Goal: Information Seeking & Learning: Learn about a topic

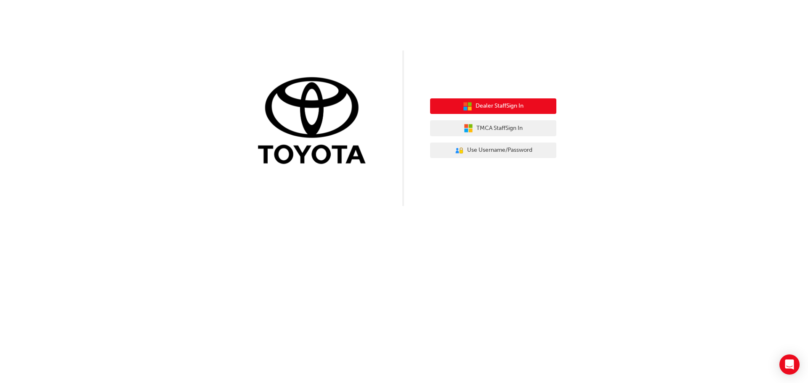
click at [479, 106] on span "Dealer Staff Sign In" at bounding box center [500, 106] width 48 height 10
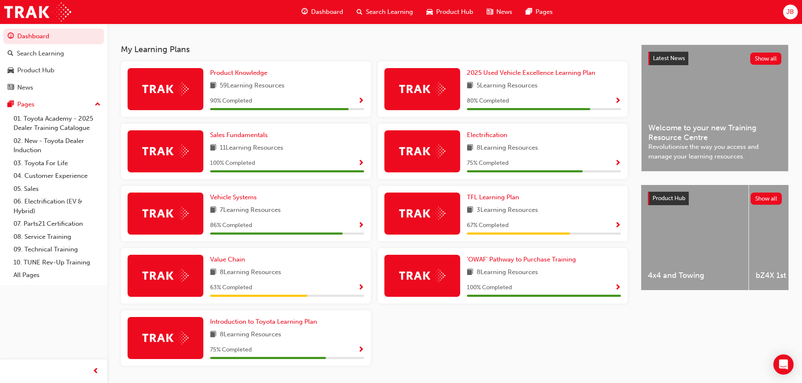
scroll to position [155, 0]
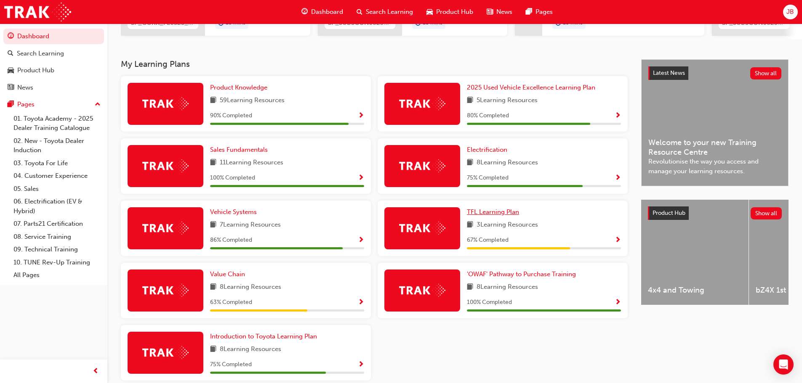
click at [491, 217] on link "TFL Learning Plan" at bounding box center [495, 213] width 56 height 10
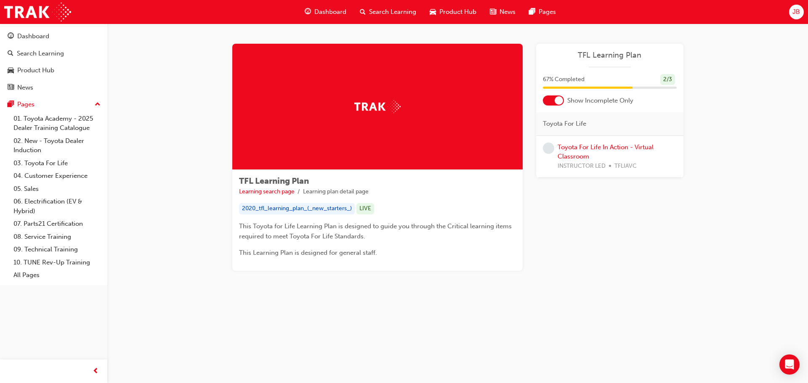
click at [557, 102] on div at bounding box center [559, 100] width 8 height 8
click at [553, 101] on div at bounding box center [553, 101] width 21 height 10
click at [319, 14] on span "Dashboard" at bounding box center [330, 12] width 32 height 10
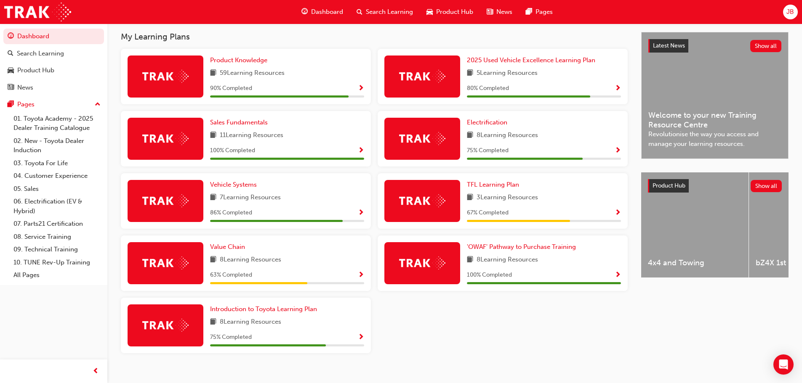
scroll to position [197, 0]
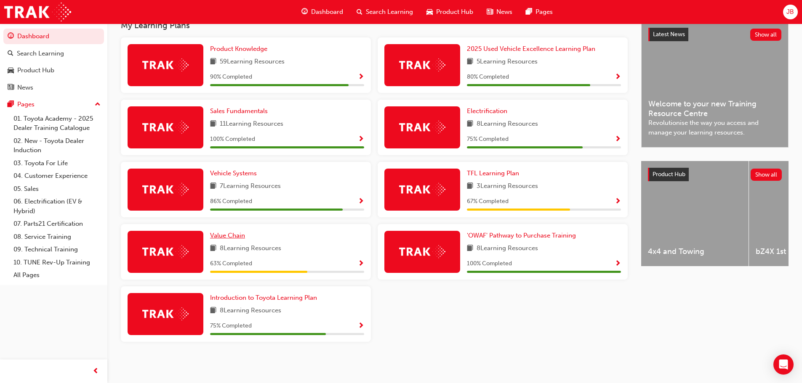
click at [241, 236] on span "Value Chain" at bounding box center [227, 236] width 35 height 8
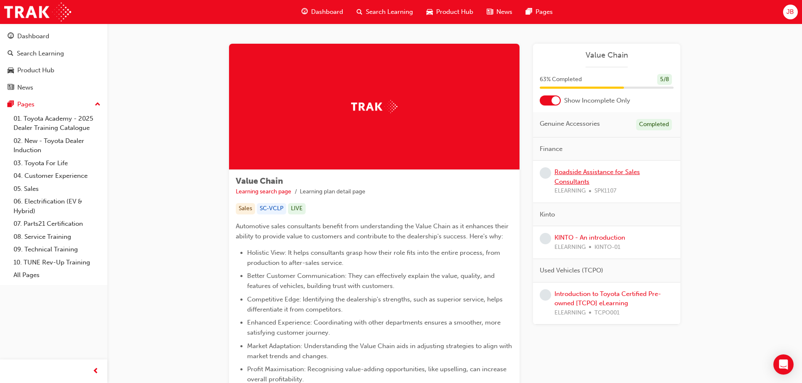
click at [578, 176] on link "Roadside Assistance for Sales Consultants" at bounding box center [596, 176] width 85 height 17
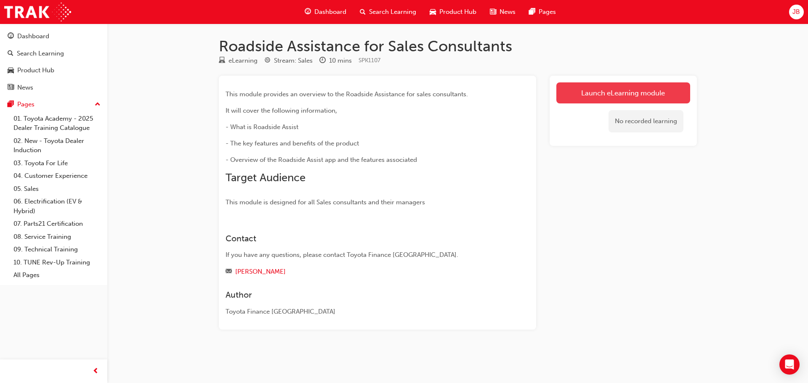
click at [608, 89] on link "Launch eLearning module" at bounding box center [623, 93] width 134 height 21
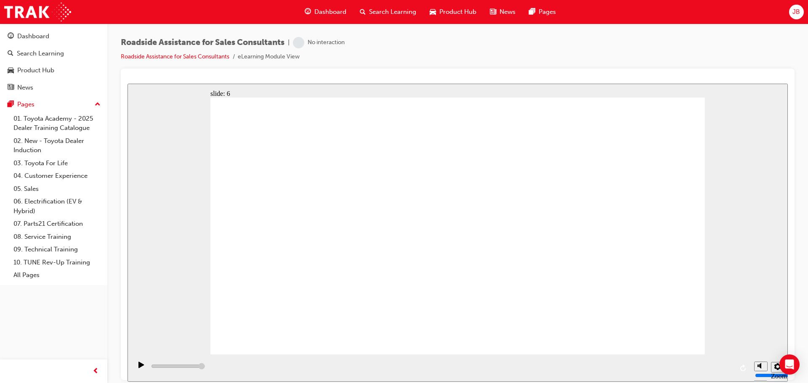
type input "5400"
type input "9"
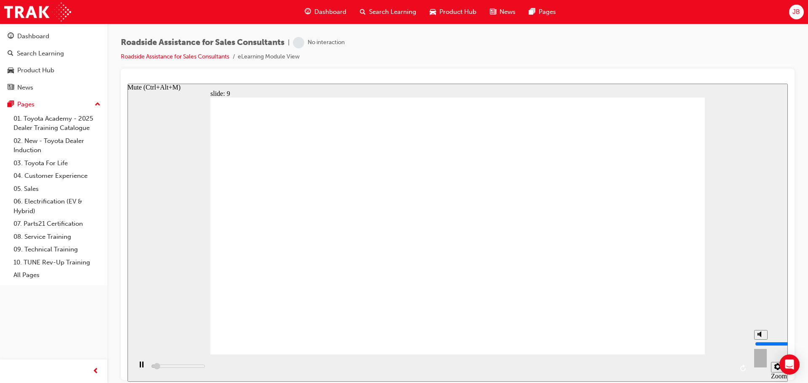
type input "5400"
type input "8"
type input "5400"
type input "7"
type input "5500"
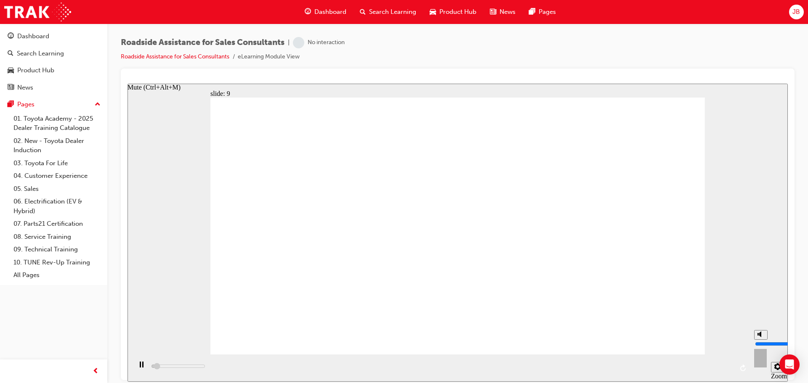
type input "6"
type input "5600"
type input "5"
type input "5600"
type input "4"
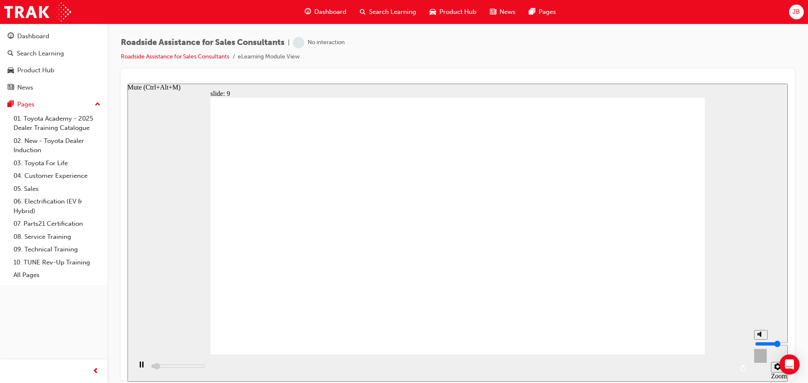
type input "5700"
type input "3"
type input "6100"
type input "2"
type input "6300"
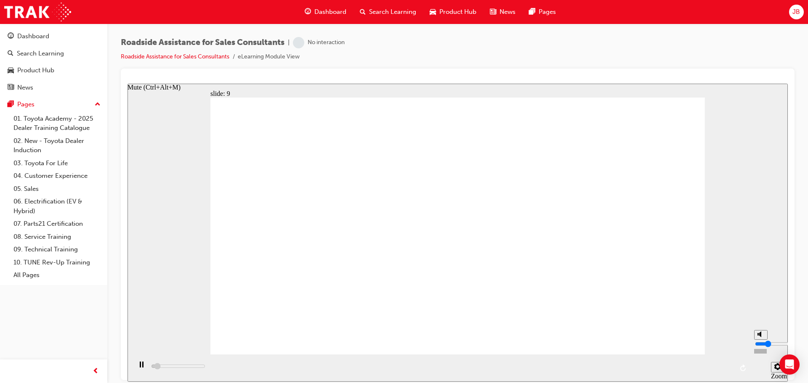
type input "1"
type input "7000"
drag, startPoint x: 760, startPoint y: 334, endPoint x: 761, endPoint y: 351, distance: 16.9
type input "1"
click at [761, 347] on input "volume" at bounding box center [782, 344] width 54 height 7
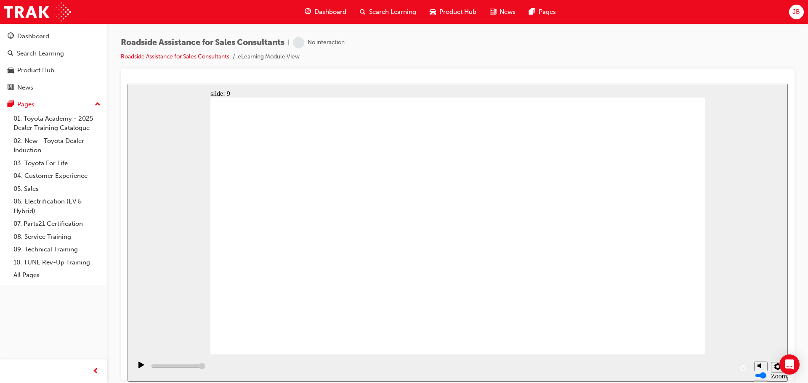
type input "23000"
checkbox input "true"
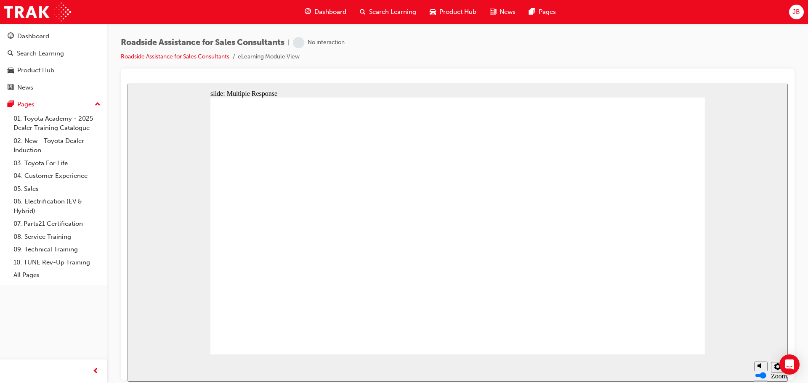
checkbox input "true"
checkbox input "false"
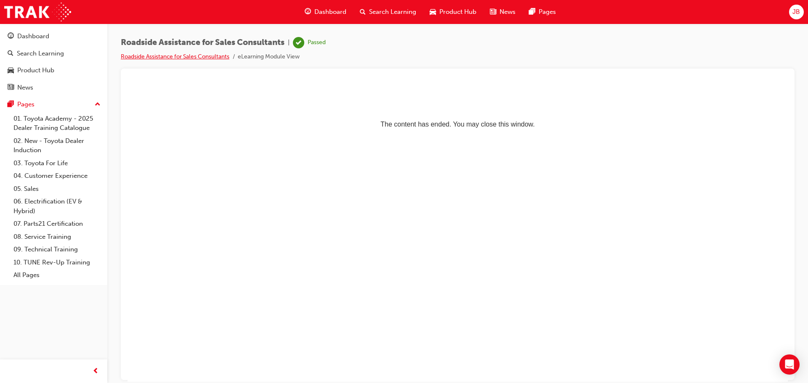
click at [179, 56] on link "Roadside Assistance for Sales Consultants" at bounding box center [175, 56] width 109 height 7
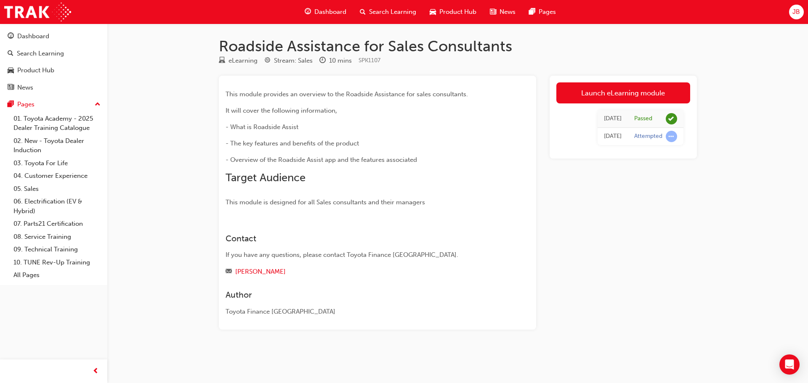
click at [331, 14] on span "Dashboard" at bounding box center [330, 12] width 32 height 10
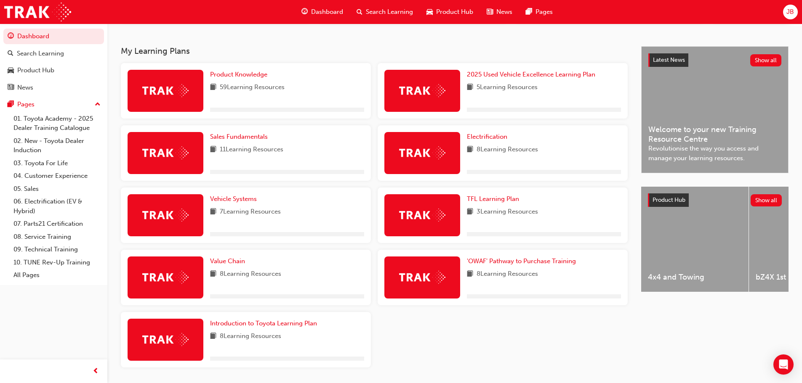
scroll to position [168, 0]
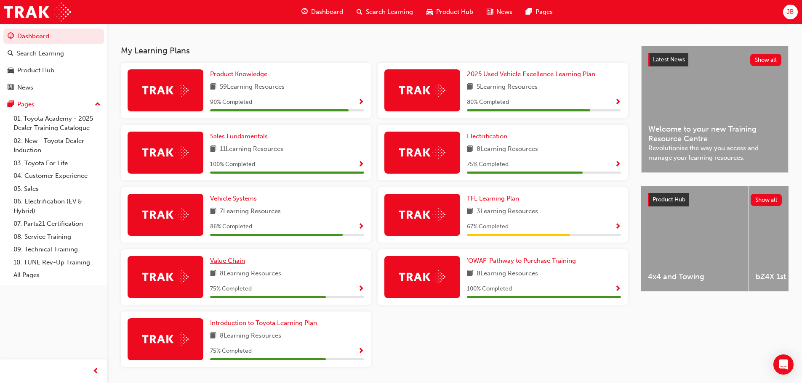
click at [236, 262] on span "Value Chain" at bounding box center [227, 261] width 35 height 8
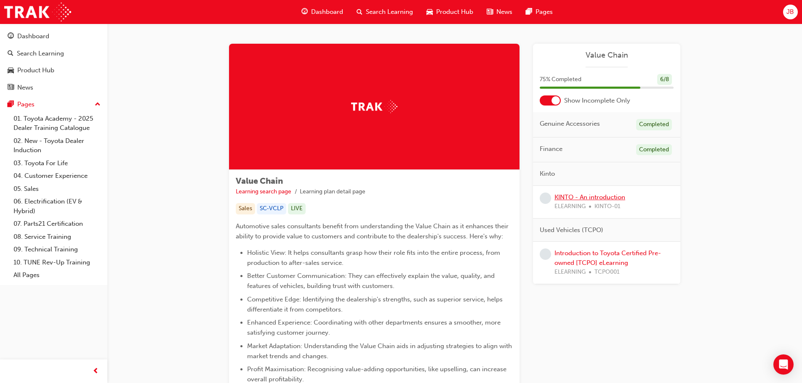
click at [589, 199] on link "KINTO - An introduction" at bounding box center [589, 198] width 71 height 8
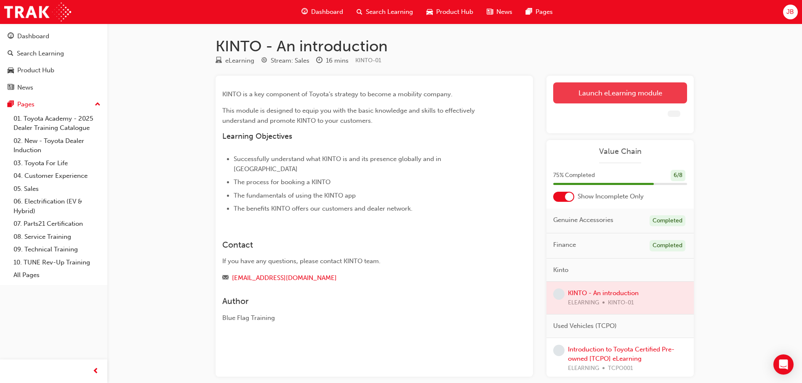
click at [592, 101] on link "Launch eLearning module" at bounding box center [620, 93] width 134 height 21
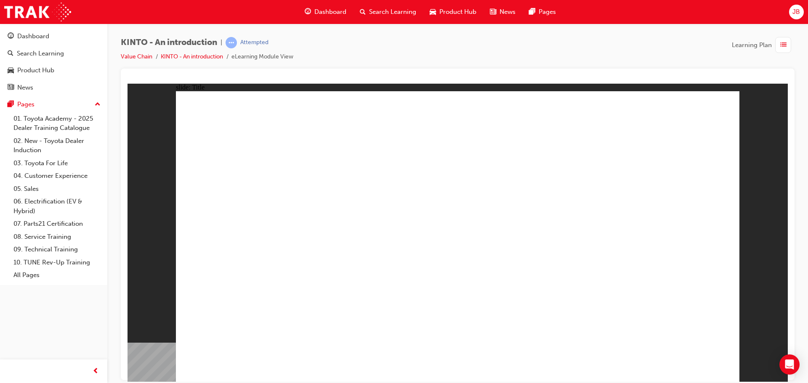
click at [665, 42] on div "KINTO - An introduction | Attempted Value Chain KINTO - An introduction eLearni…" at bounding box center [458, 53] width 674 height 32
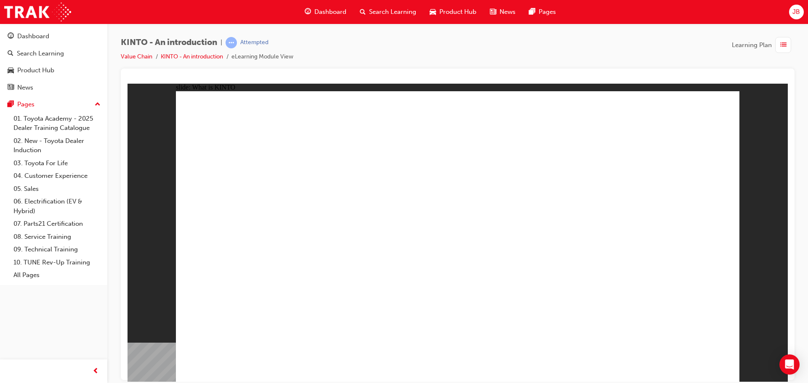
drag, startPoint x: 704, startPoint y: 350, endPoint x: 719, endPoint y: 359, distance: 18.0
